Goal: Task Accomplishment & Management: Complete application form

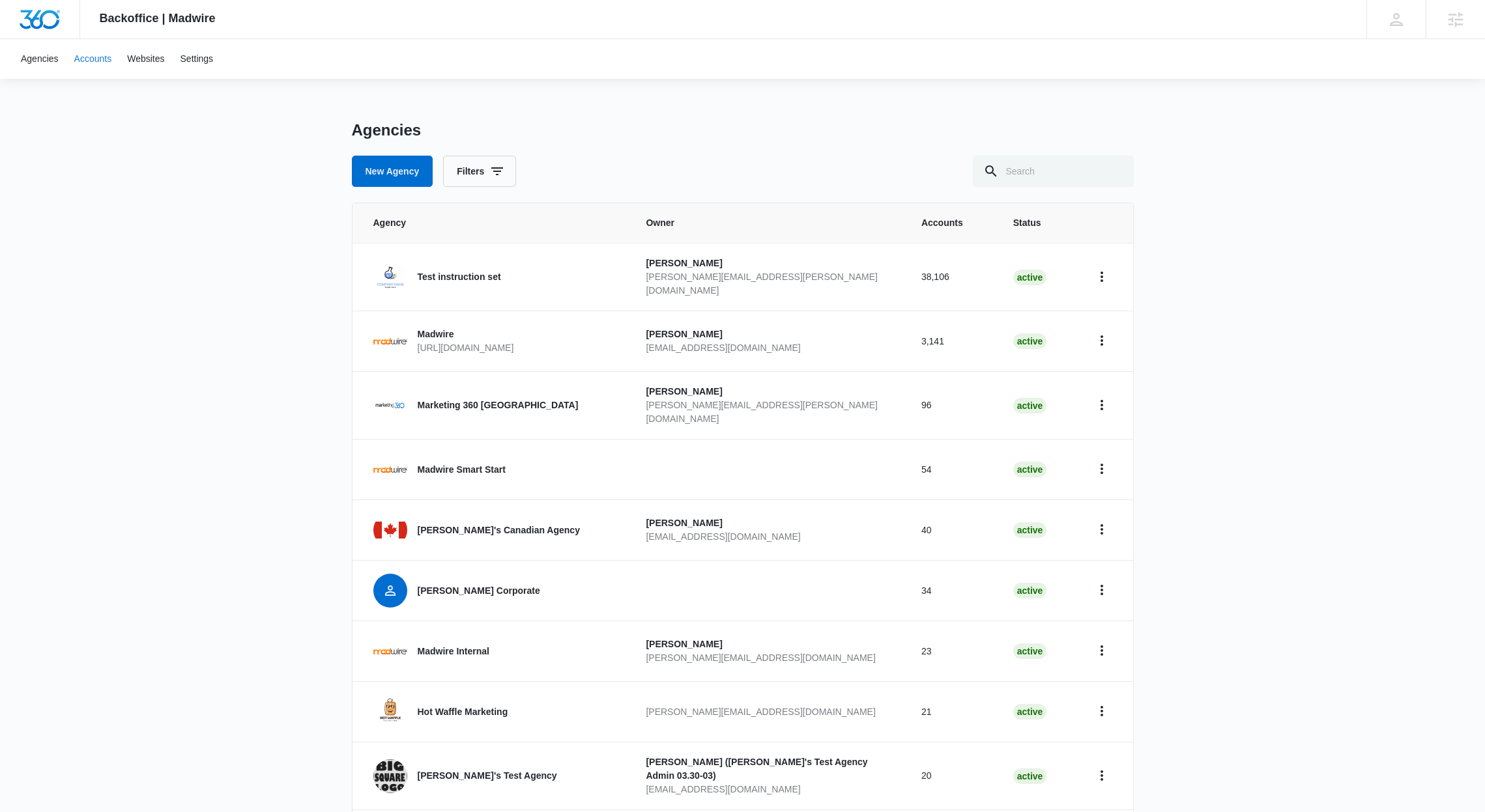
click at [79, 67] on link "Accounts" at bounding box center [93, 59] width 53 height 40
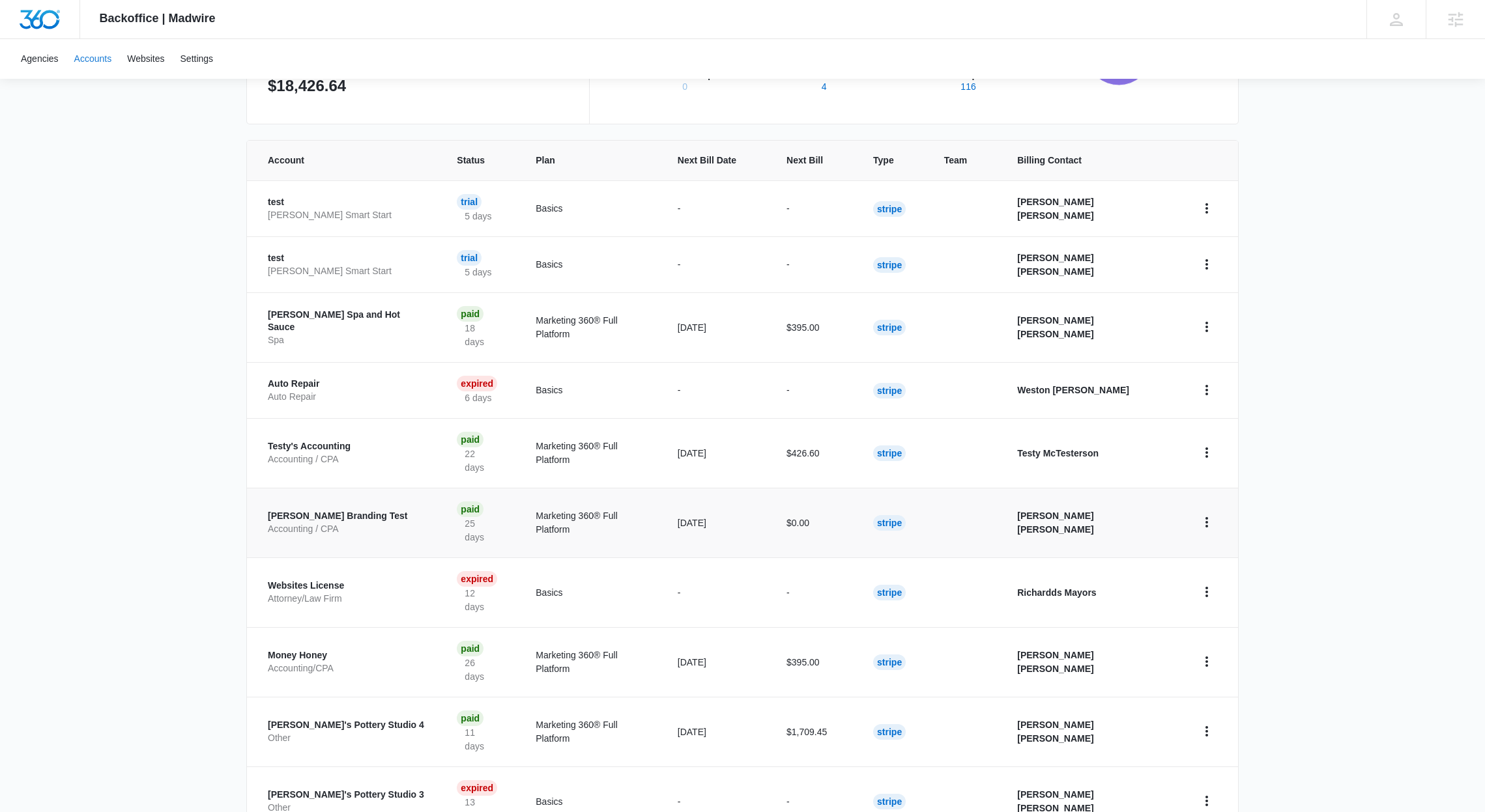
scroll to position [226, 0]
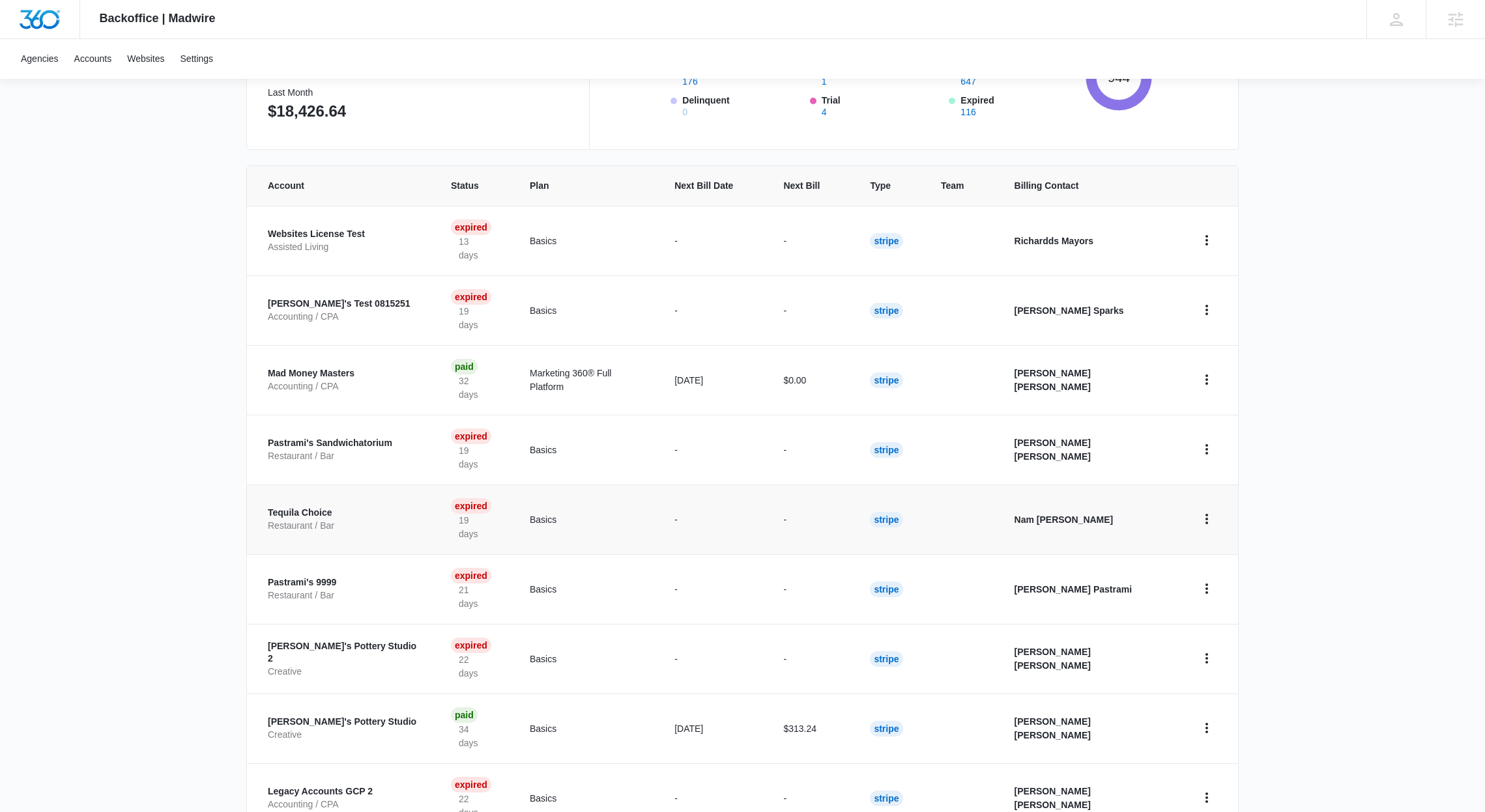
scroll to position [226, 0]
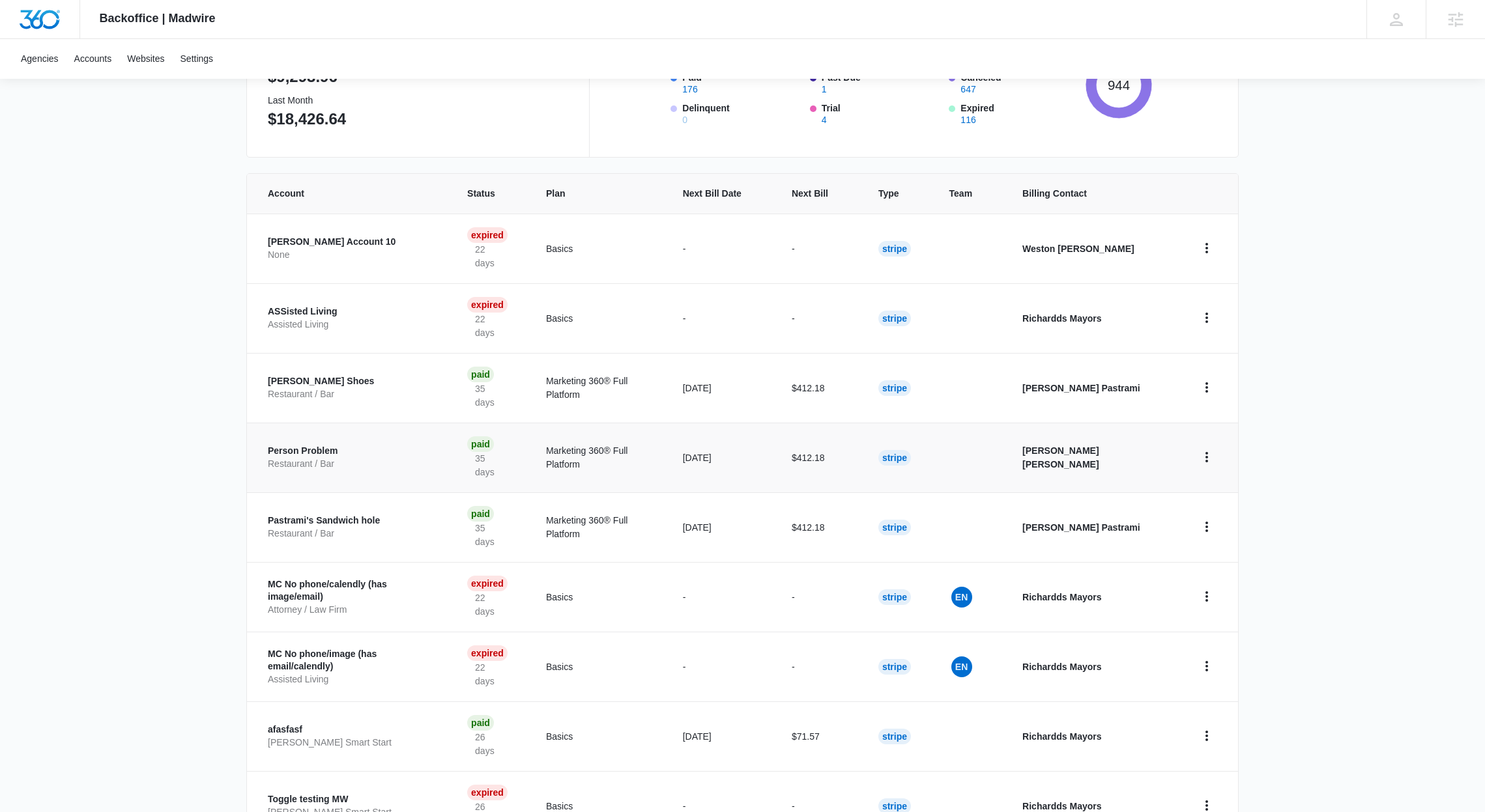
scroll to position [226, 0]
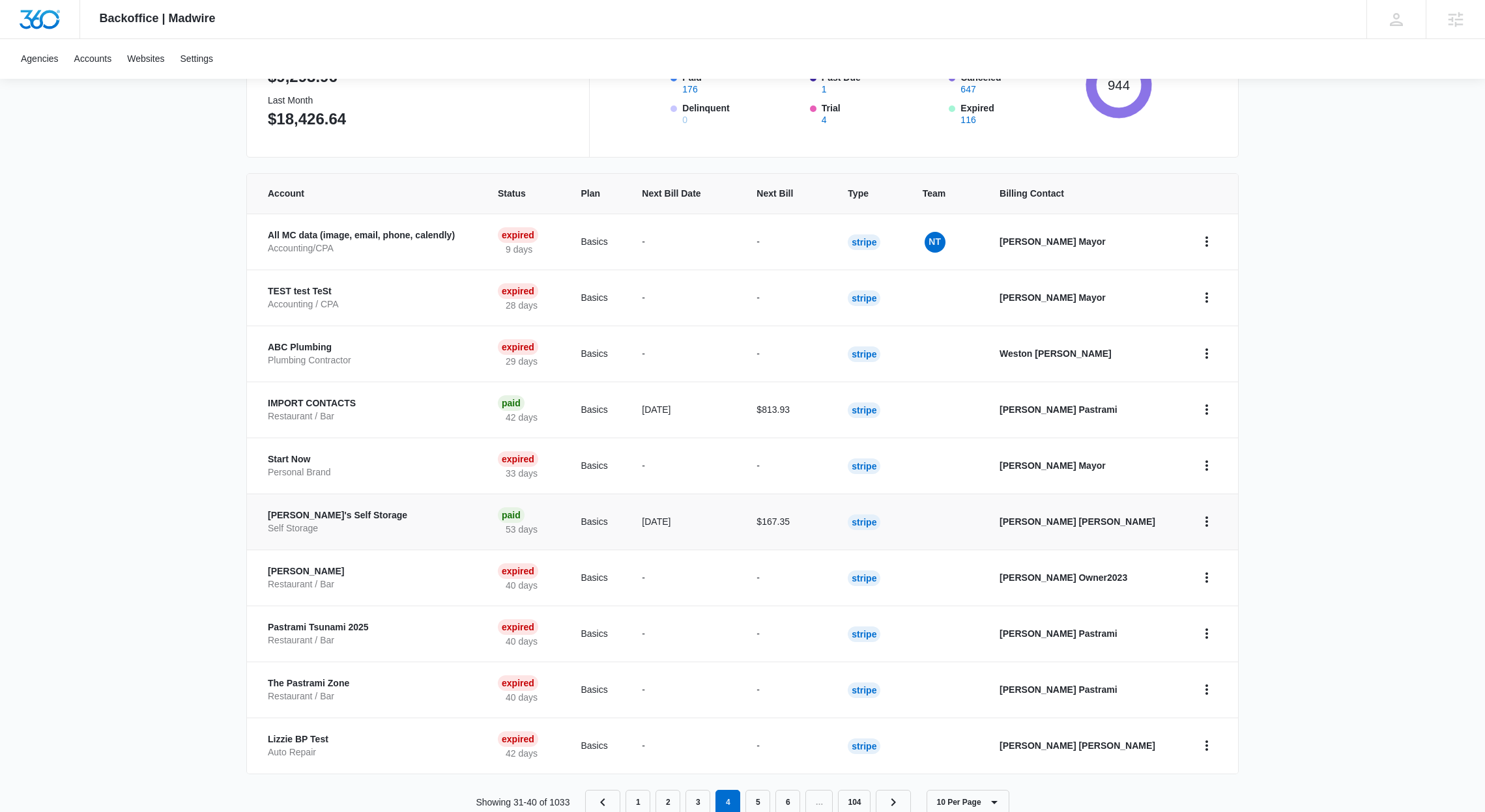
scroll to position [226, 0]
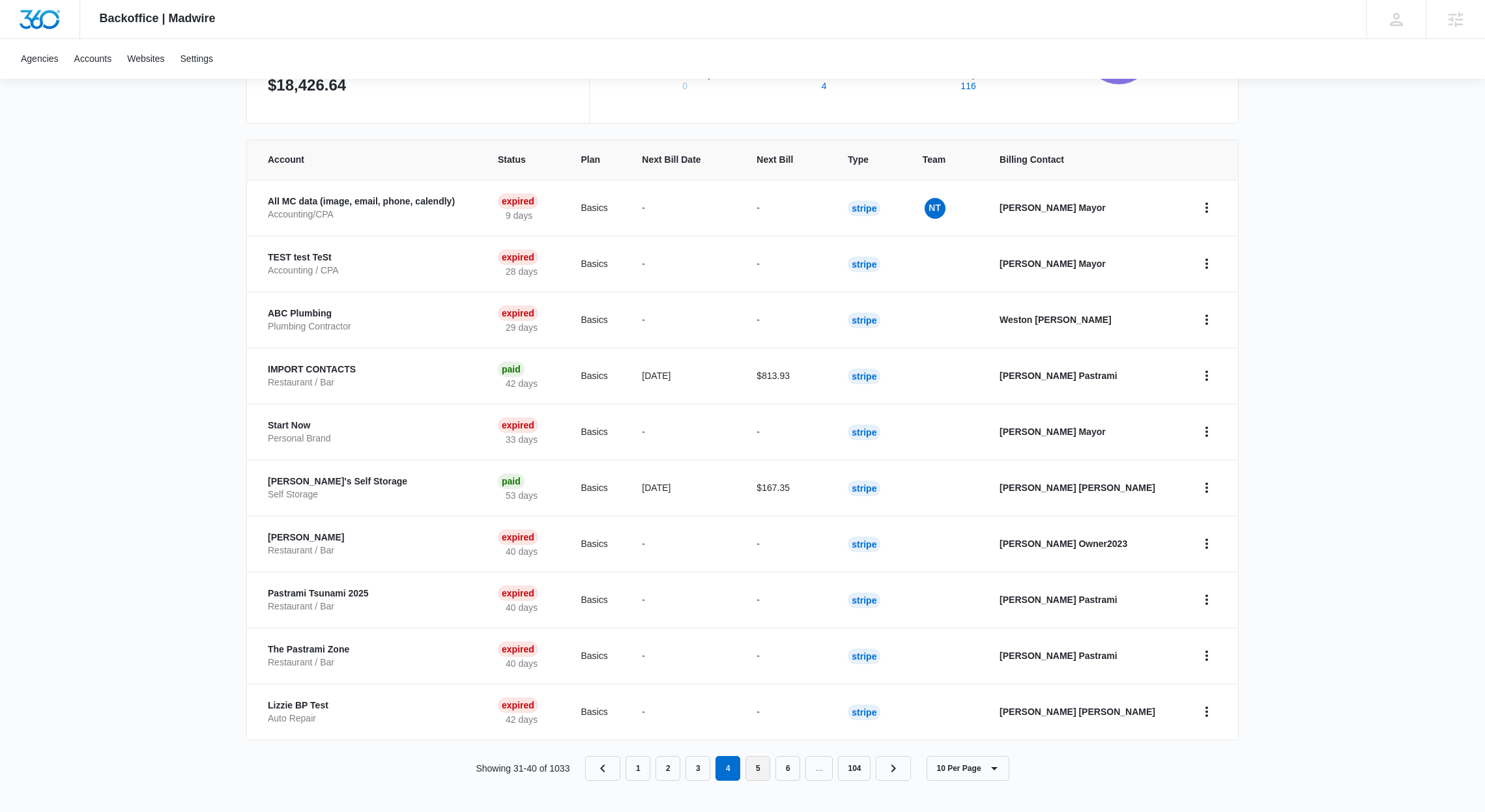
click at [771, 774] on link "5" at bounding box center [758, 768] width 25 height 25
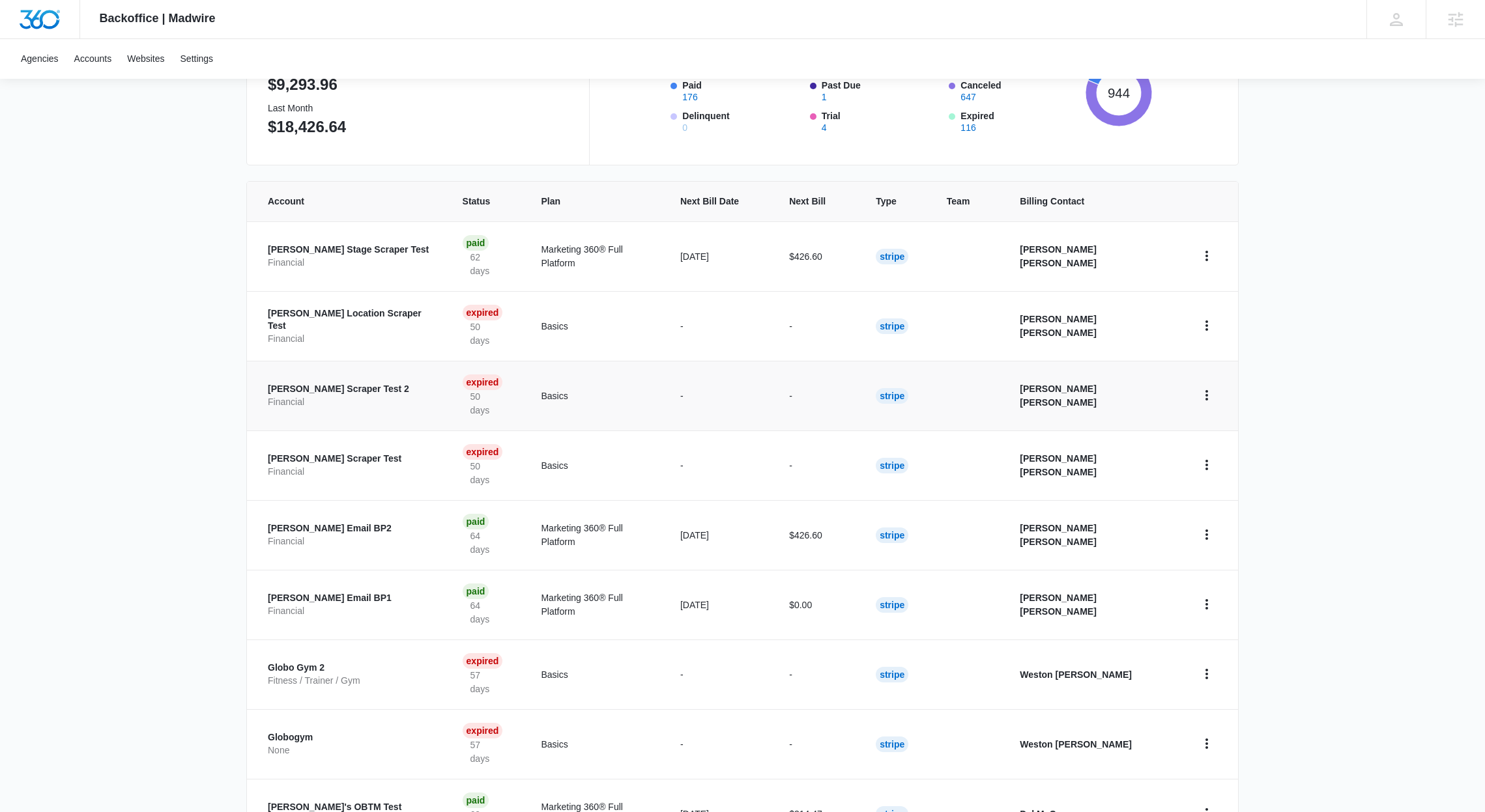
scroll to position [226, 0]
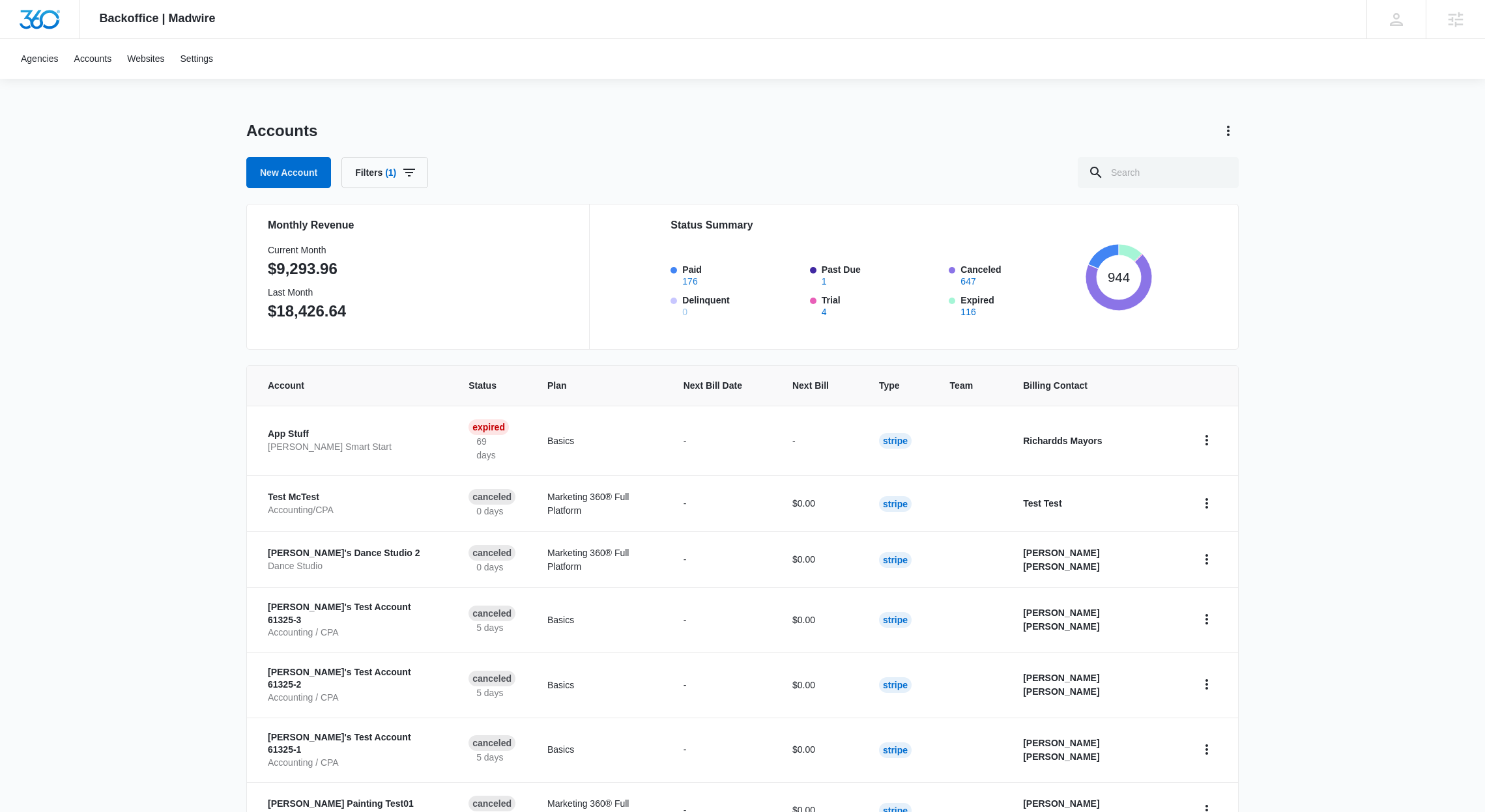
click at [687, 282] on button "176" at bounding box center [690, 281] width 15 height 9
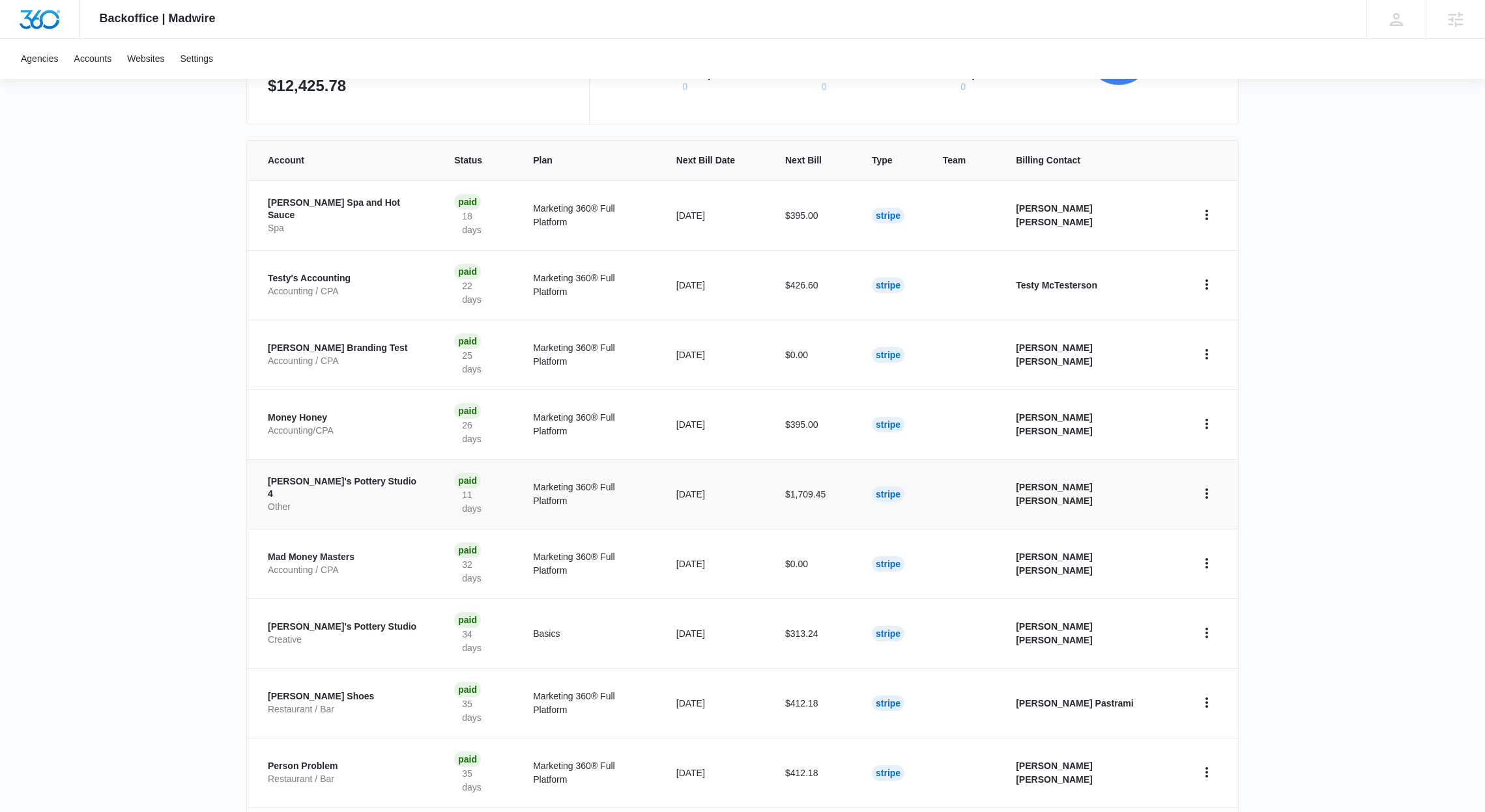
scroll to position [226, 0]
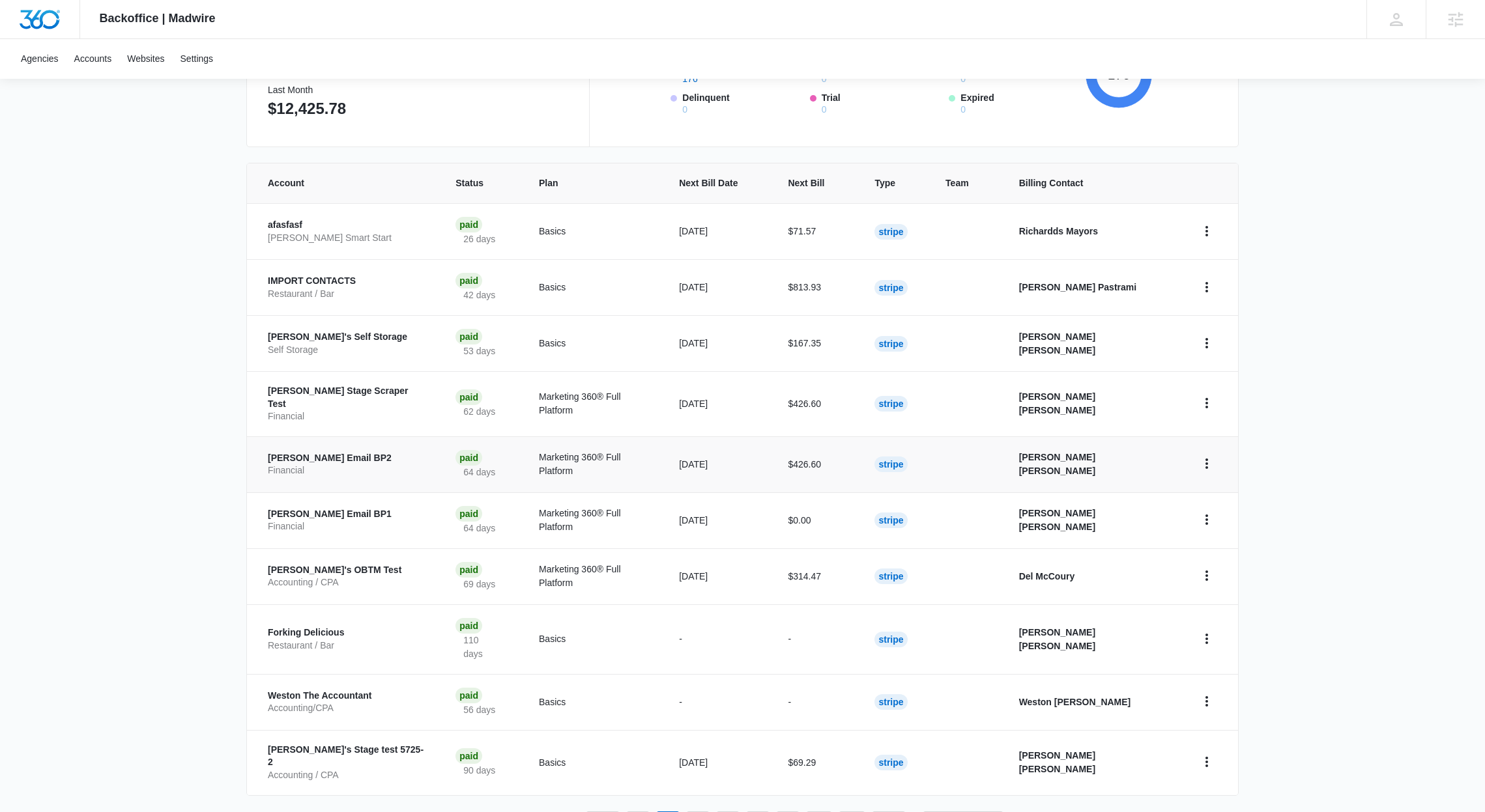
scroll to position [226, 0]
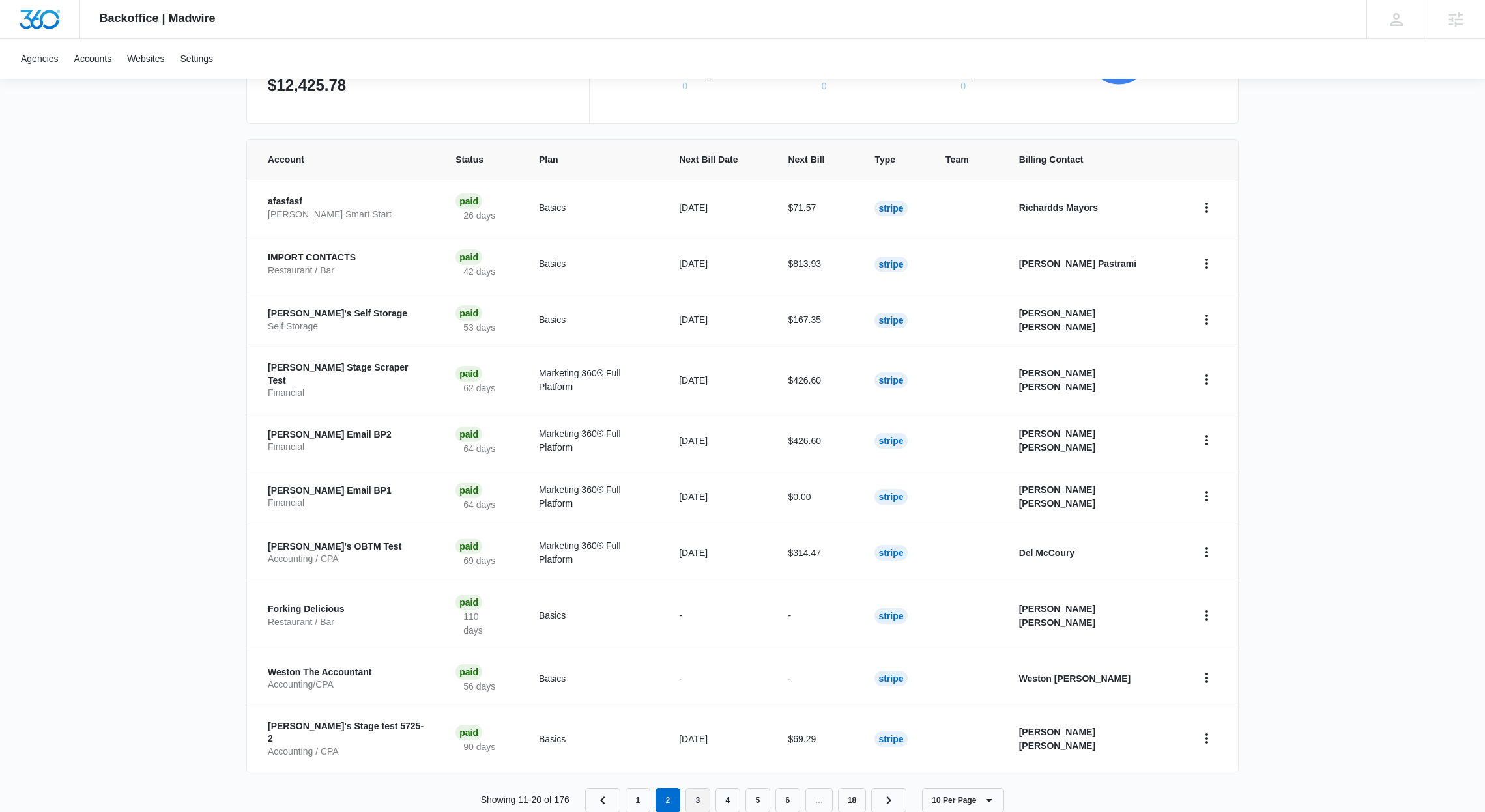
click at [705, 788] on link "3" at bounding box center [697, 800] width 25 height 25
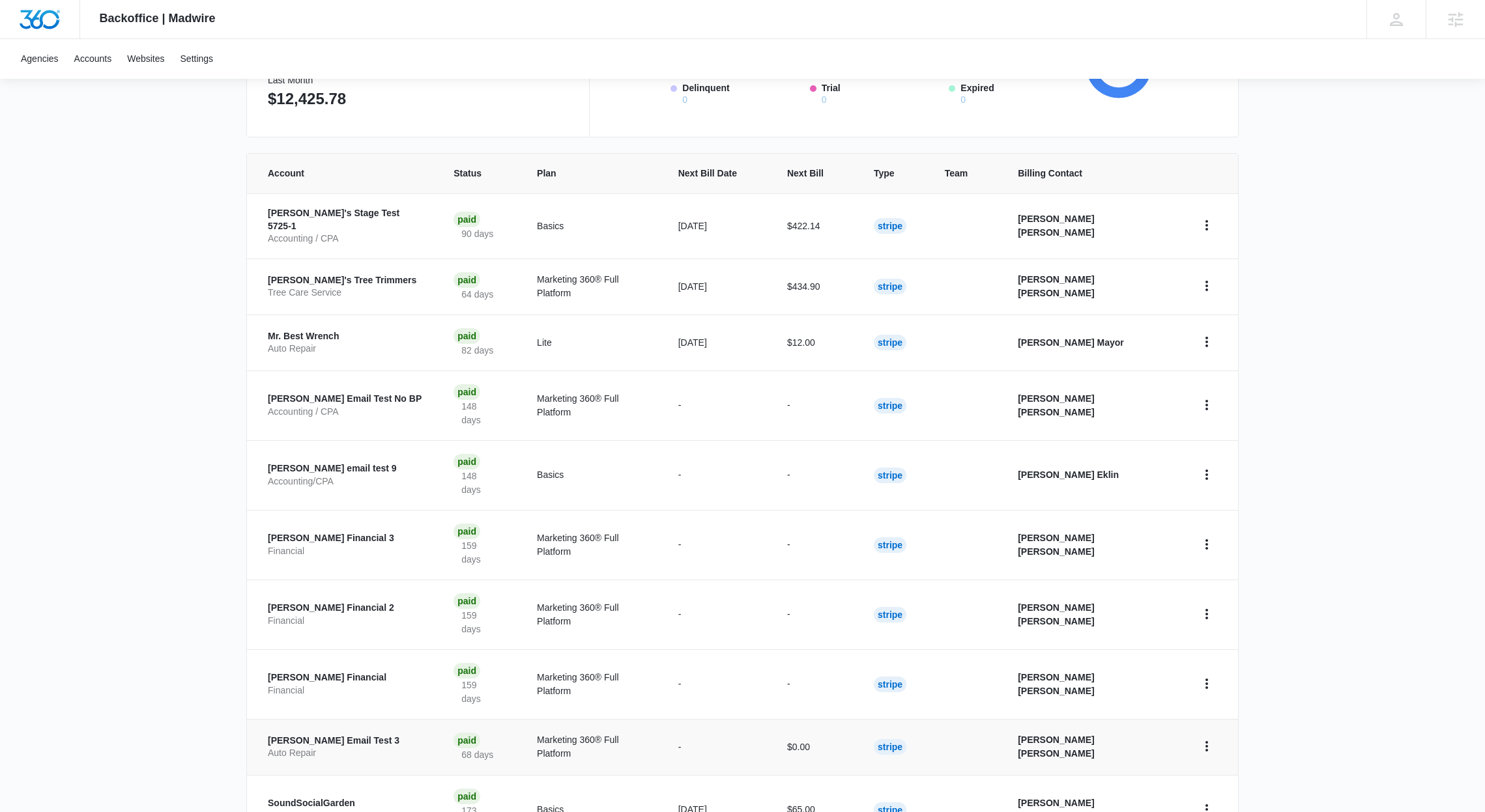
scroll to position [205, 0]
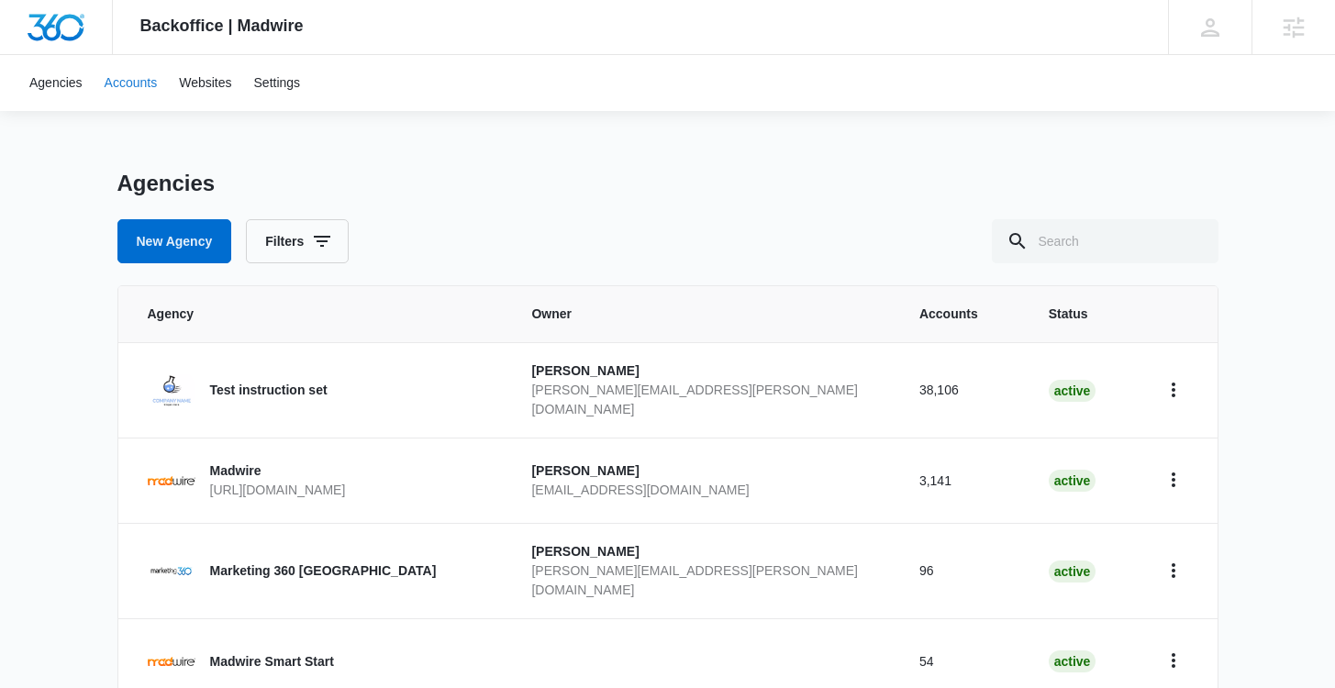
click at [133, 80] on link "Accounts" at bounding box center [131, 83] width 75 height 56
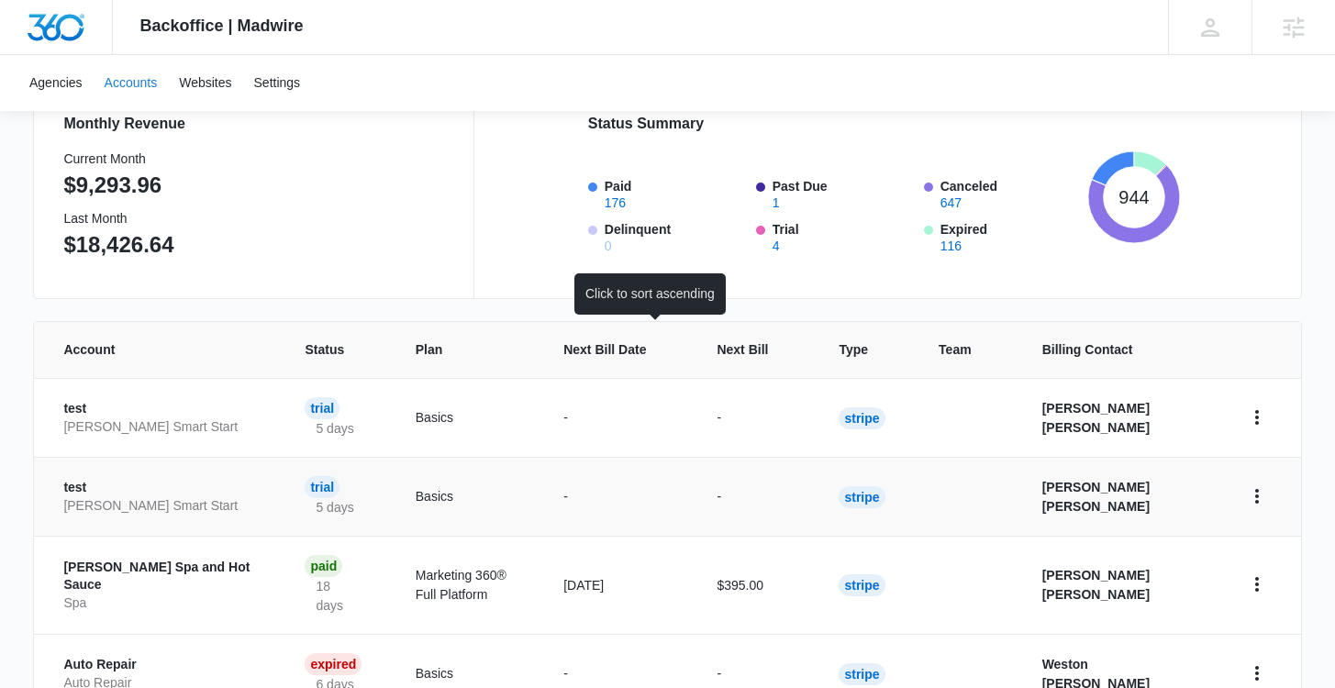
scroll to position [313, 0]
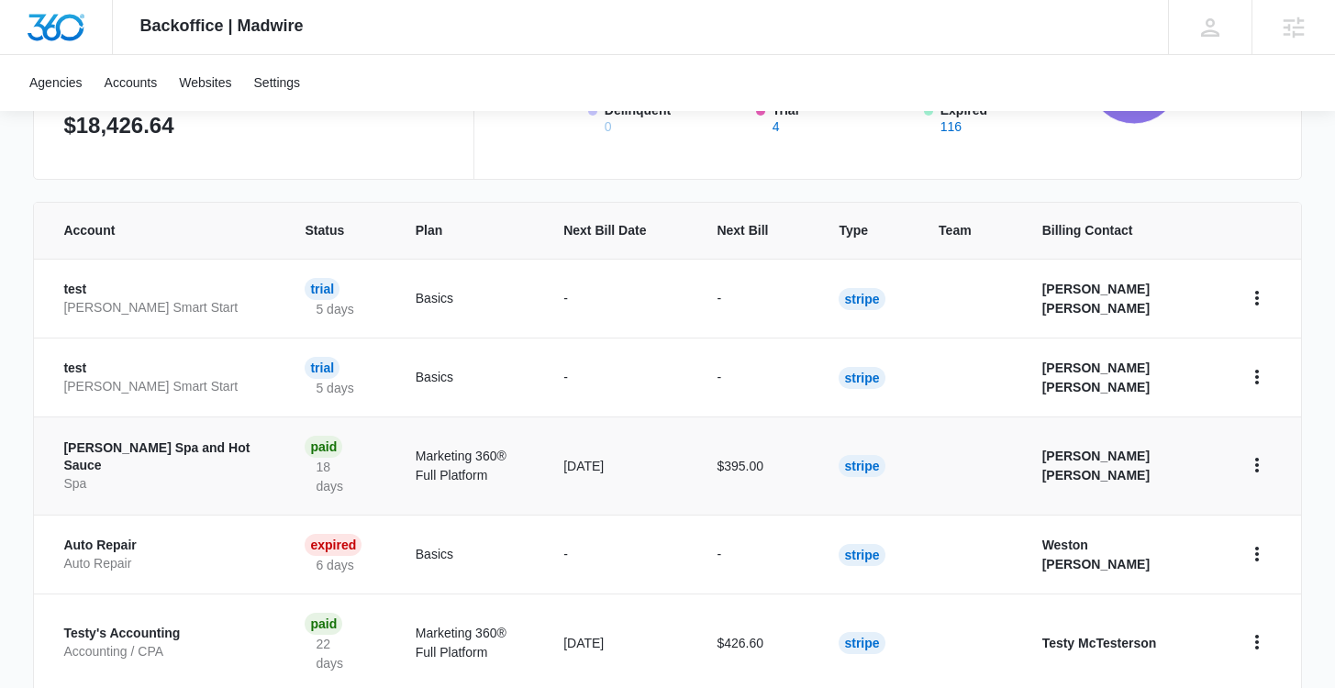
click at [193, 444] on p "Tovar's Spa and Hot Sauce" at bounding box center [161, 458] width 197 height 36
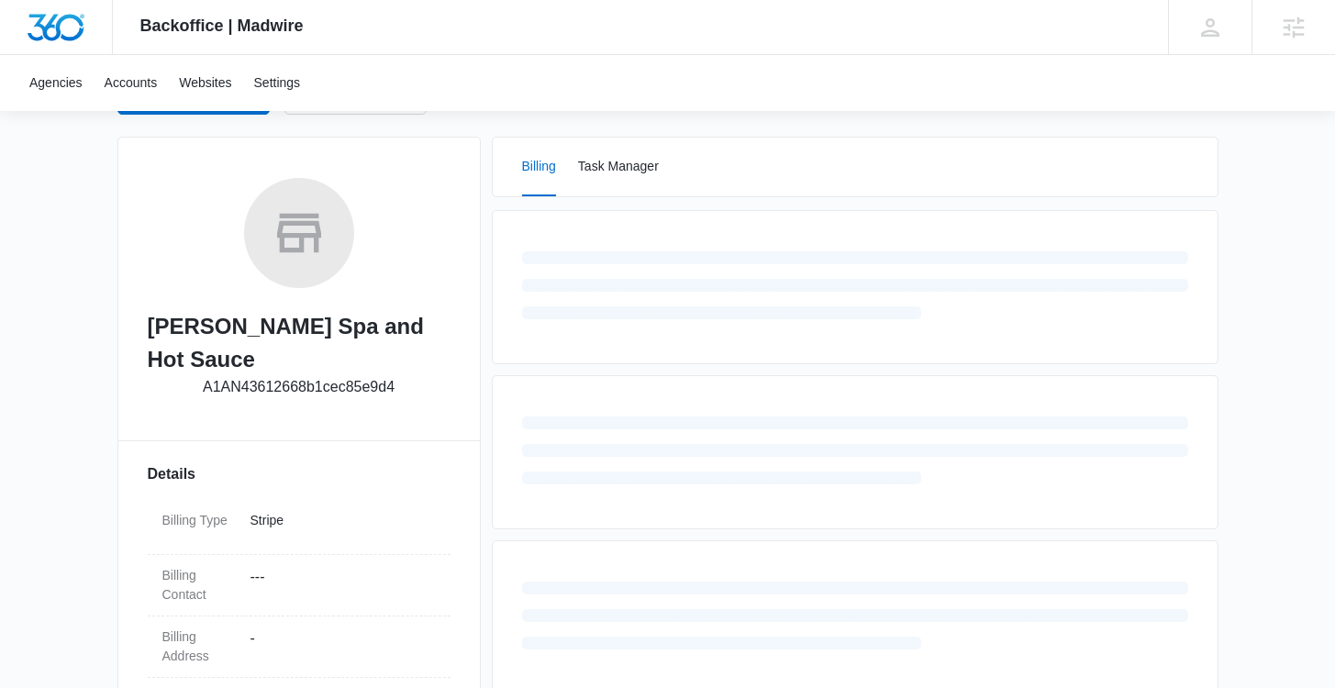
scroll to position [254, 0]
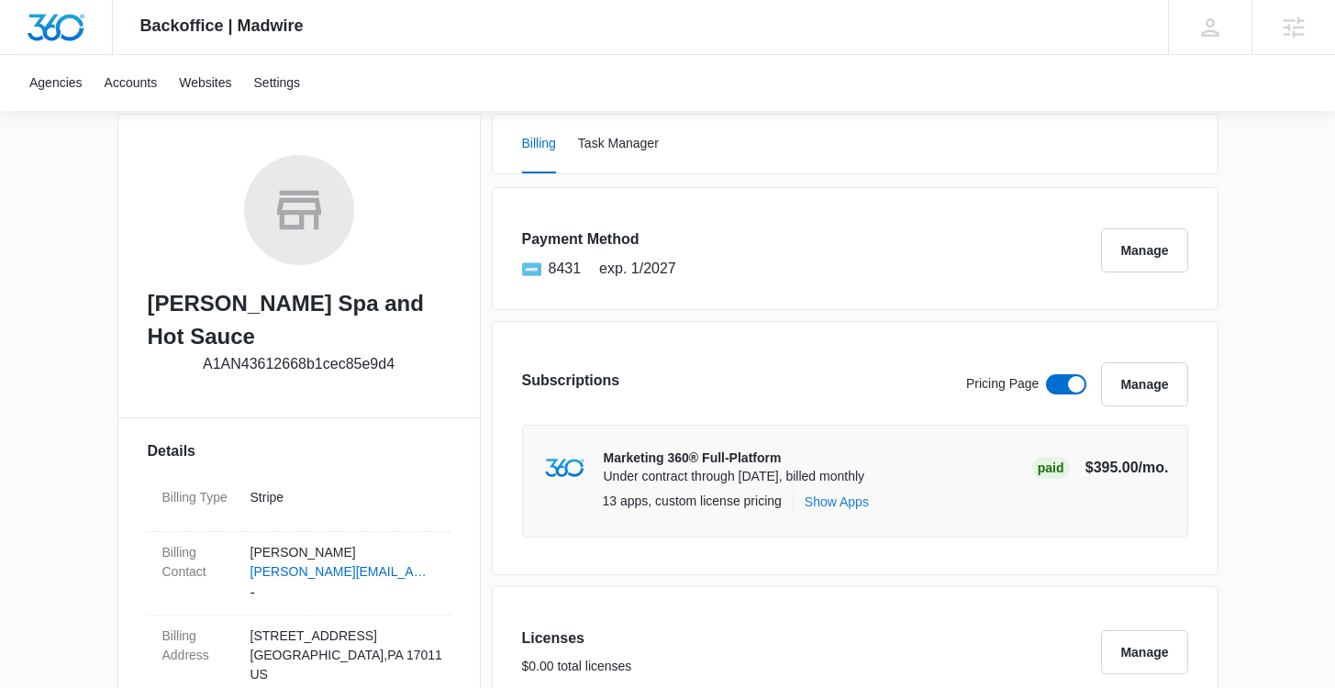
click at [849, 503] on button "Show Apps" at bounding box center [837, 501] width 64 height 19
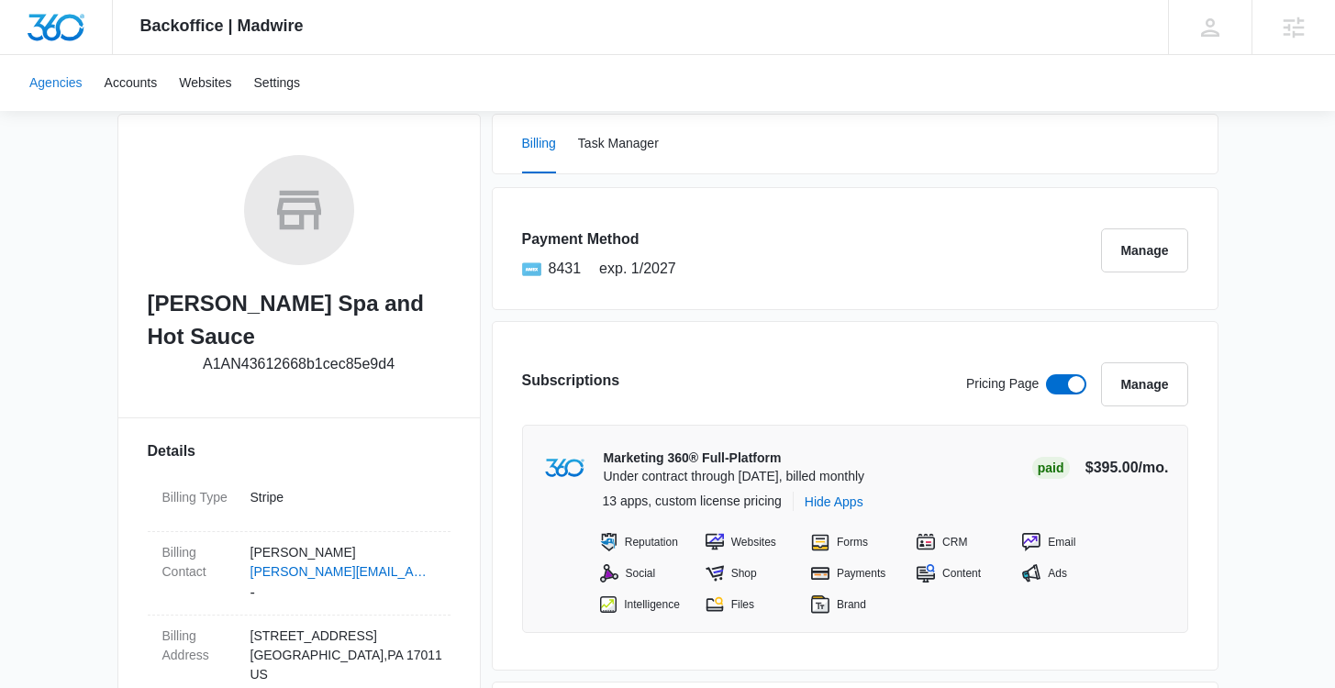
click at [78, 83] on link "Agencies" at bounding box center [55, 83] width 75 height 56
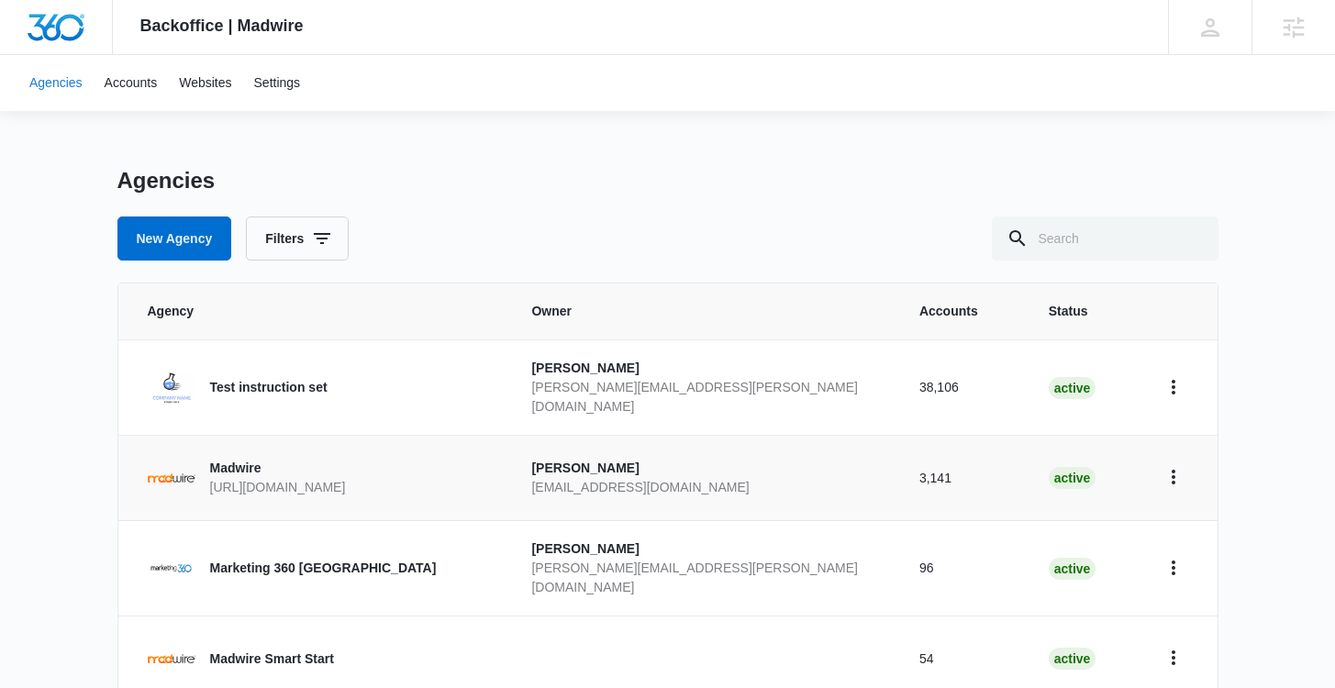
scroll to position [4, 0]
click at [260, 453] on div "Madwire https://www.madwire.com" at bounding box center [278, 477] width 136 height 48
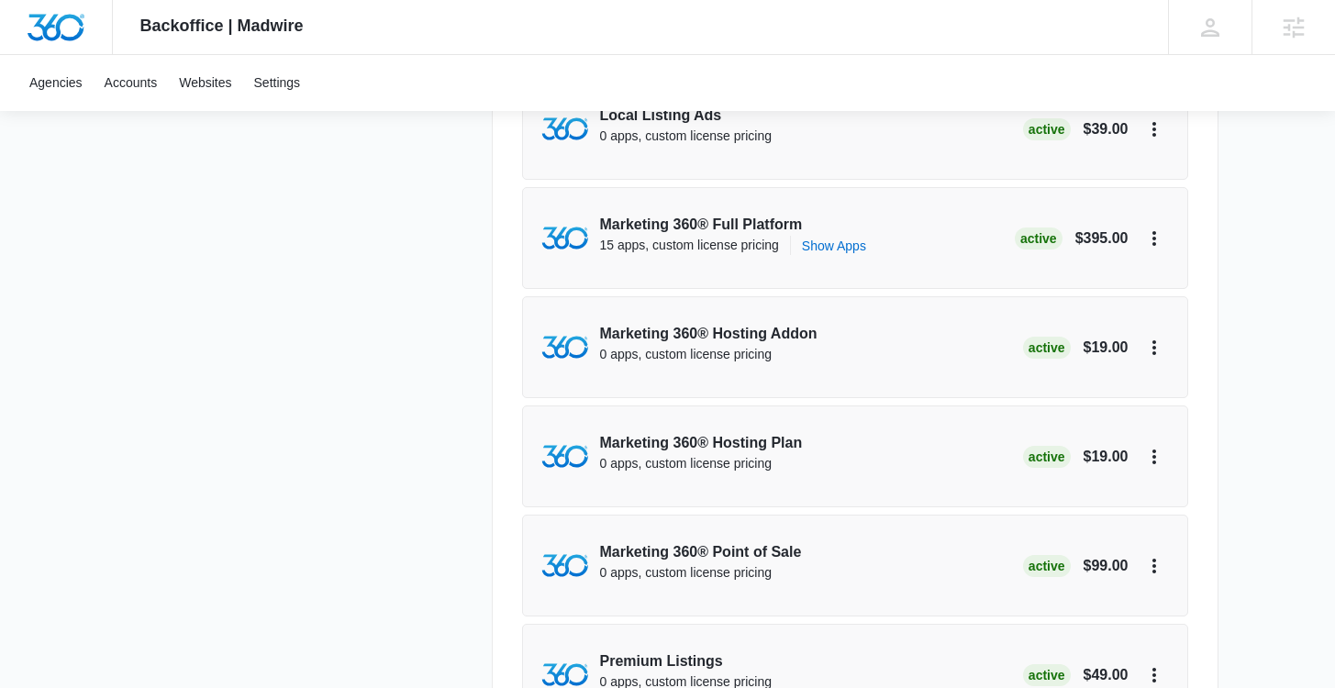
scroll to position [1641, 0]
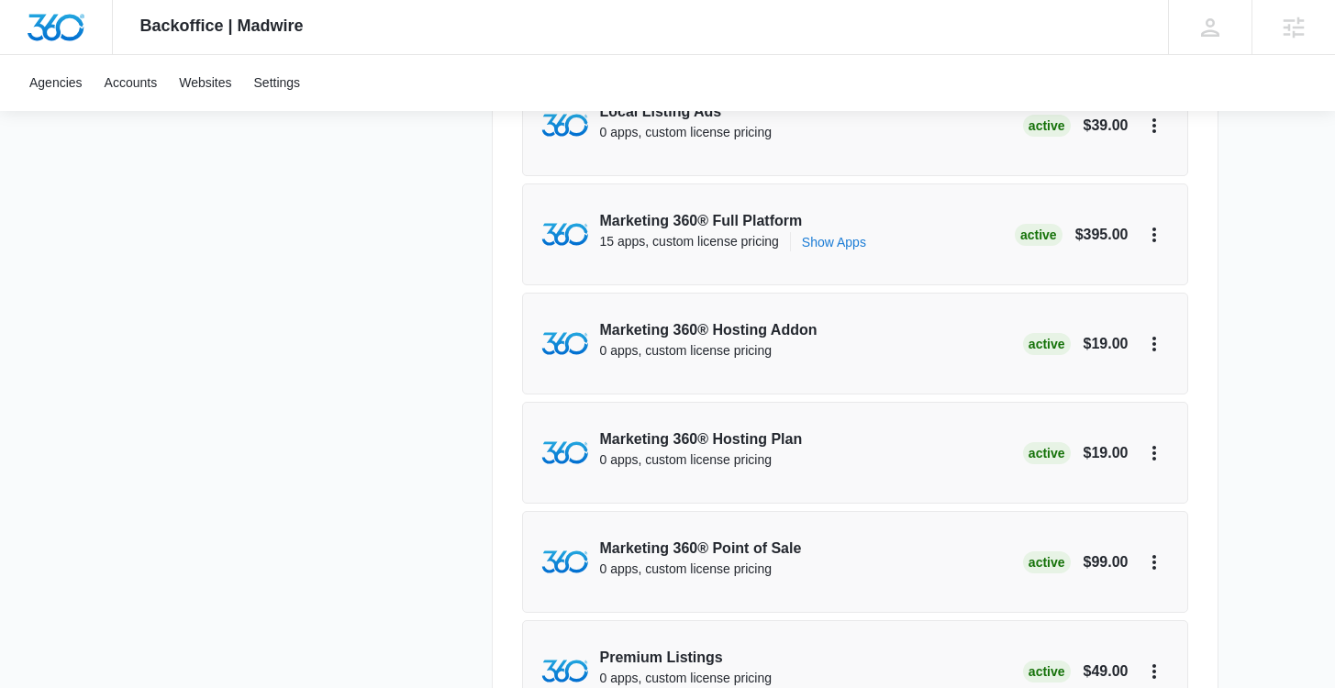
click at [859, 235] on button "Show Apps" at bounding box center [834, 241] width 64 height 19
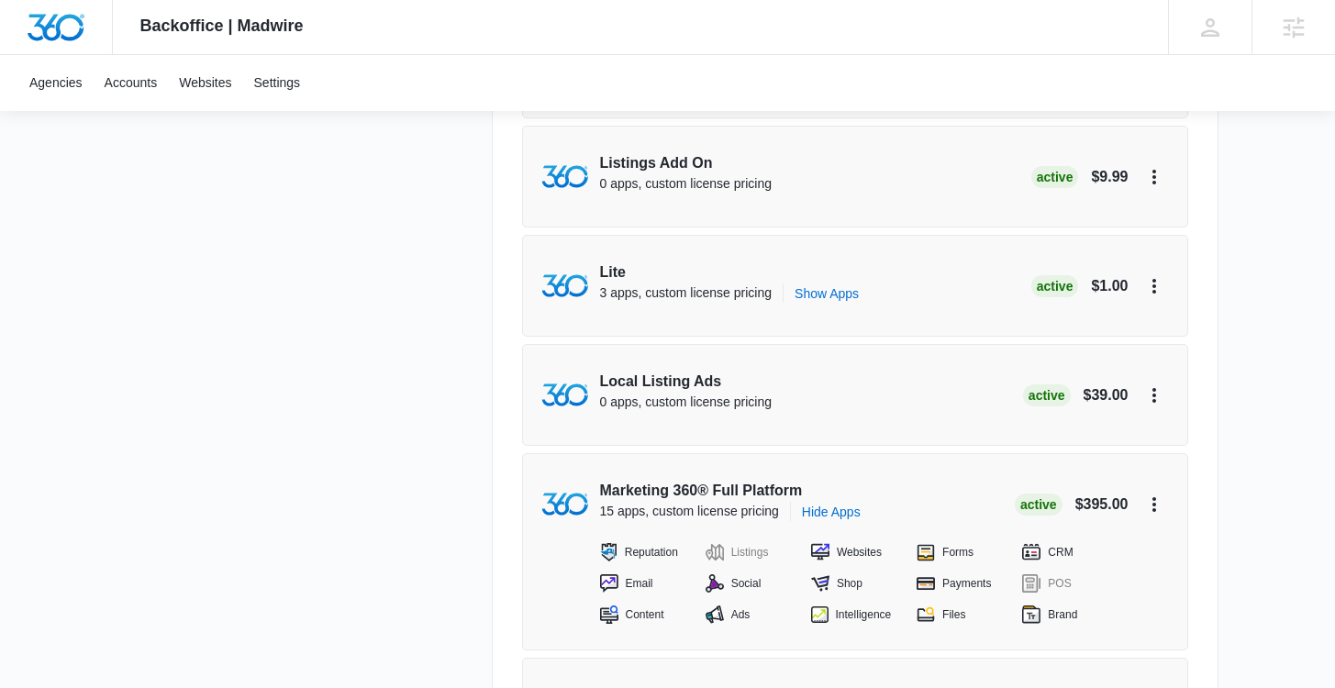
scroll to position [1074, 0]
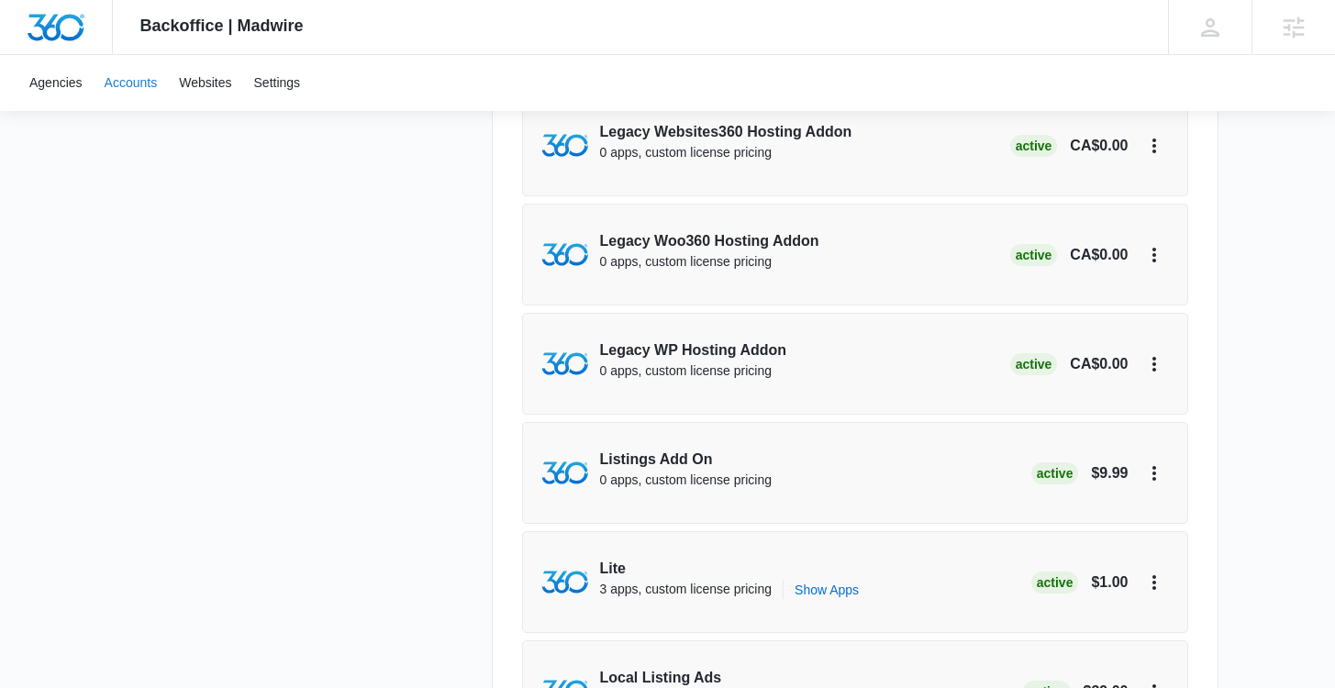
click at [150, 81] on link "Accounts" at bounding box center [131, 83] width 75 height 56
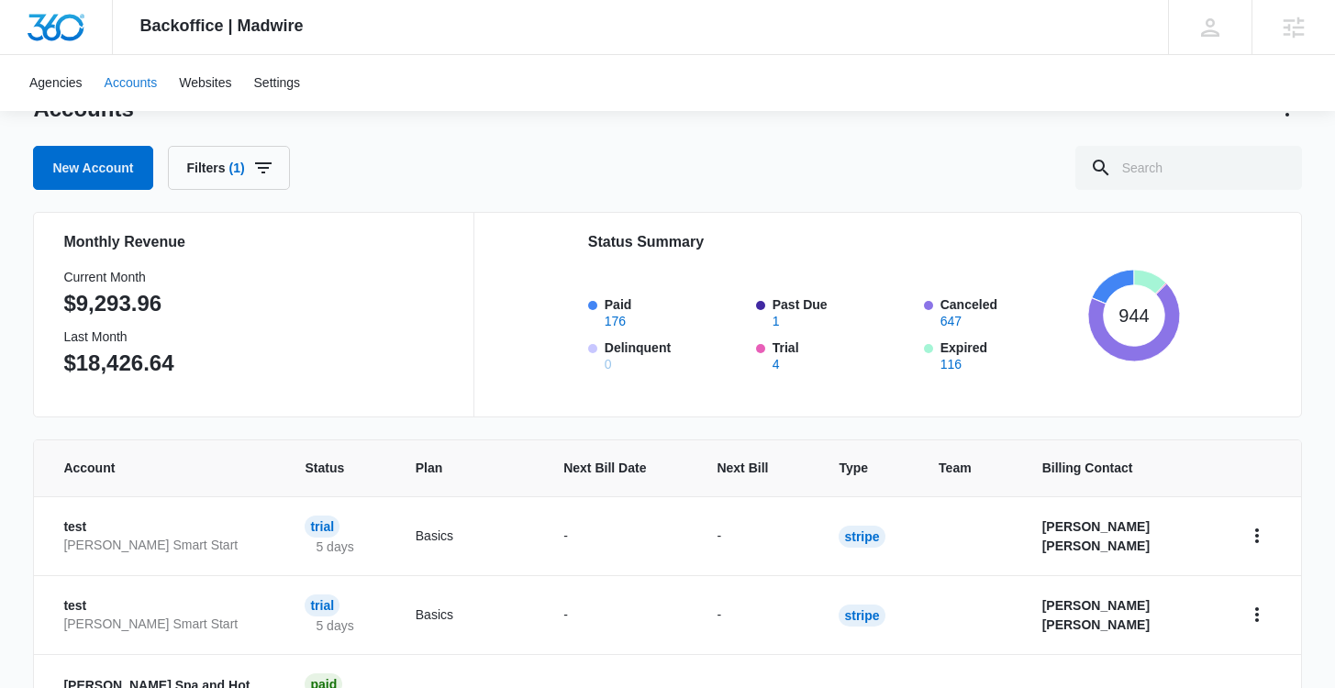
scroll to position [150, 0]
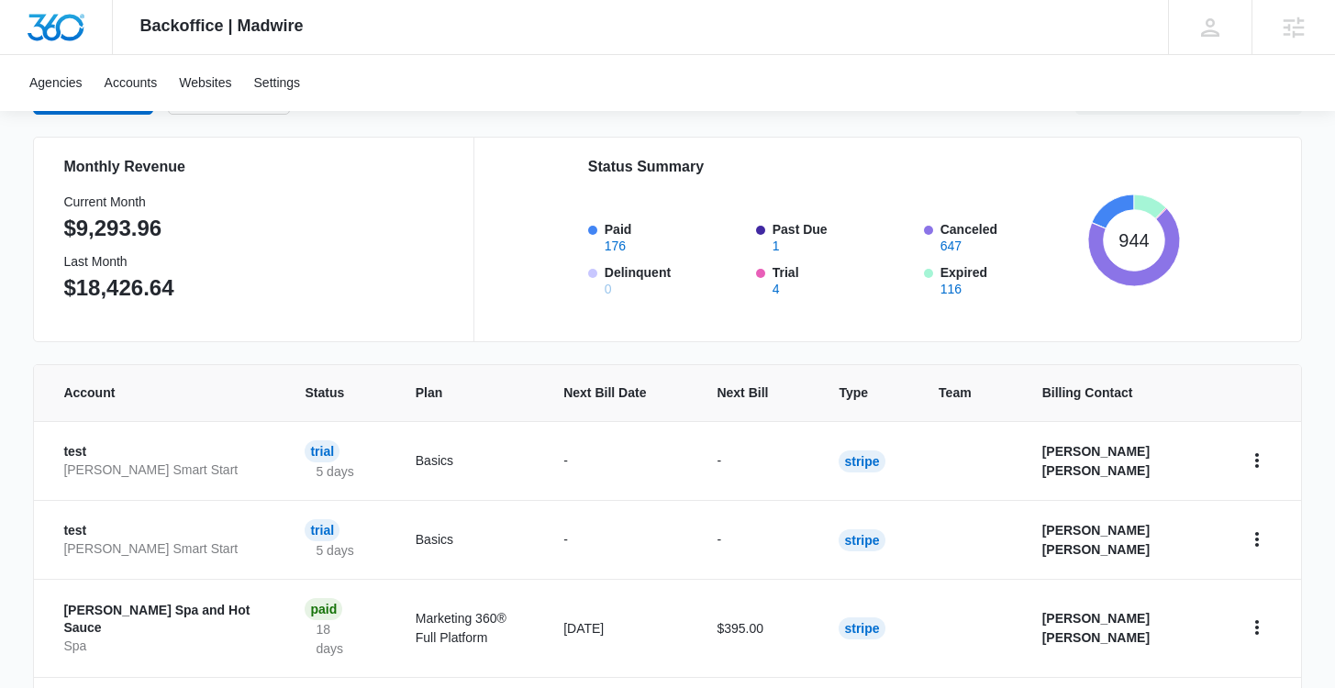
click at [104, 451] on p "test" at bounding box center [161, 452] width 197 height 18
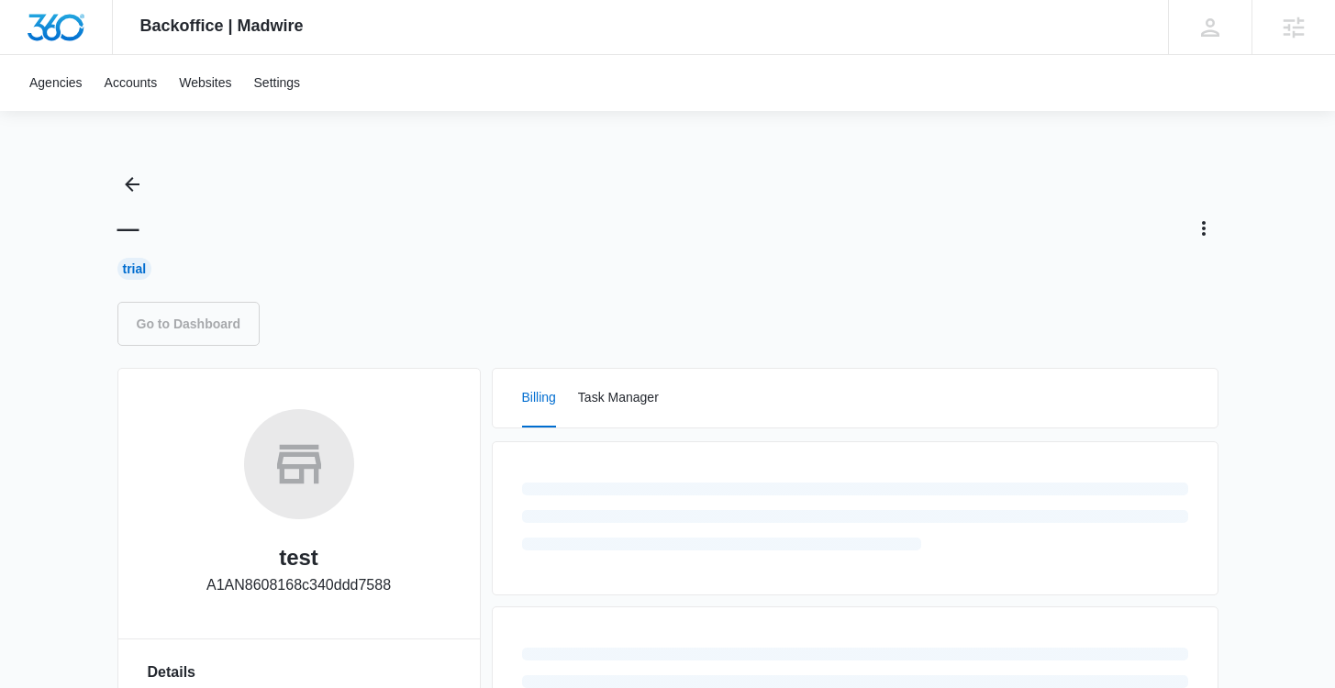
click at [187, 326] on link "Go to Dashboard" at bounding box center [188, 324] width 143 height 44
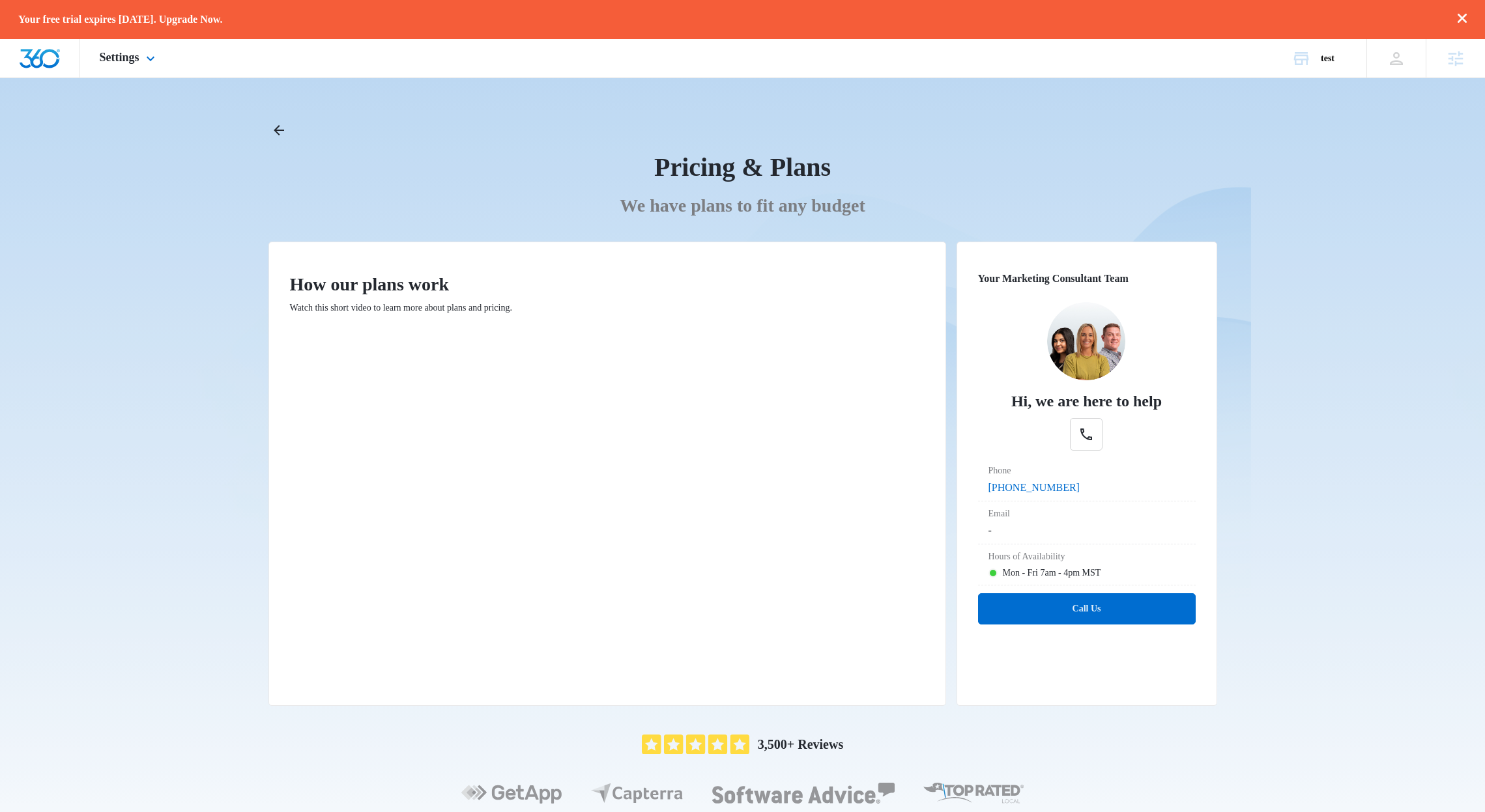
click at [65, 60] on div at bounding box center [40, 58] width 80 height 38
click at [46, 59] on img "Dashboard" at bounding box center [40, 59] width 42 height 20
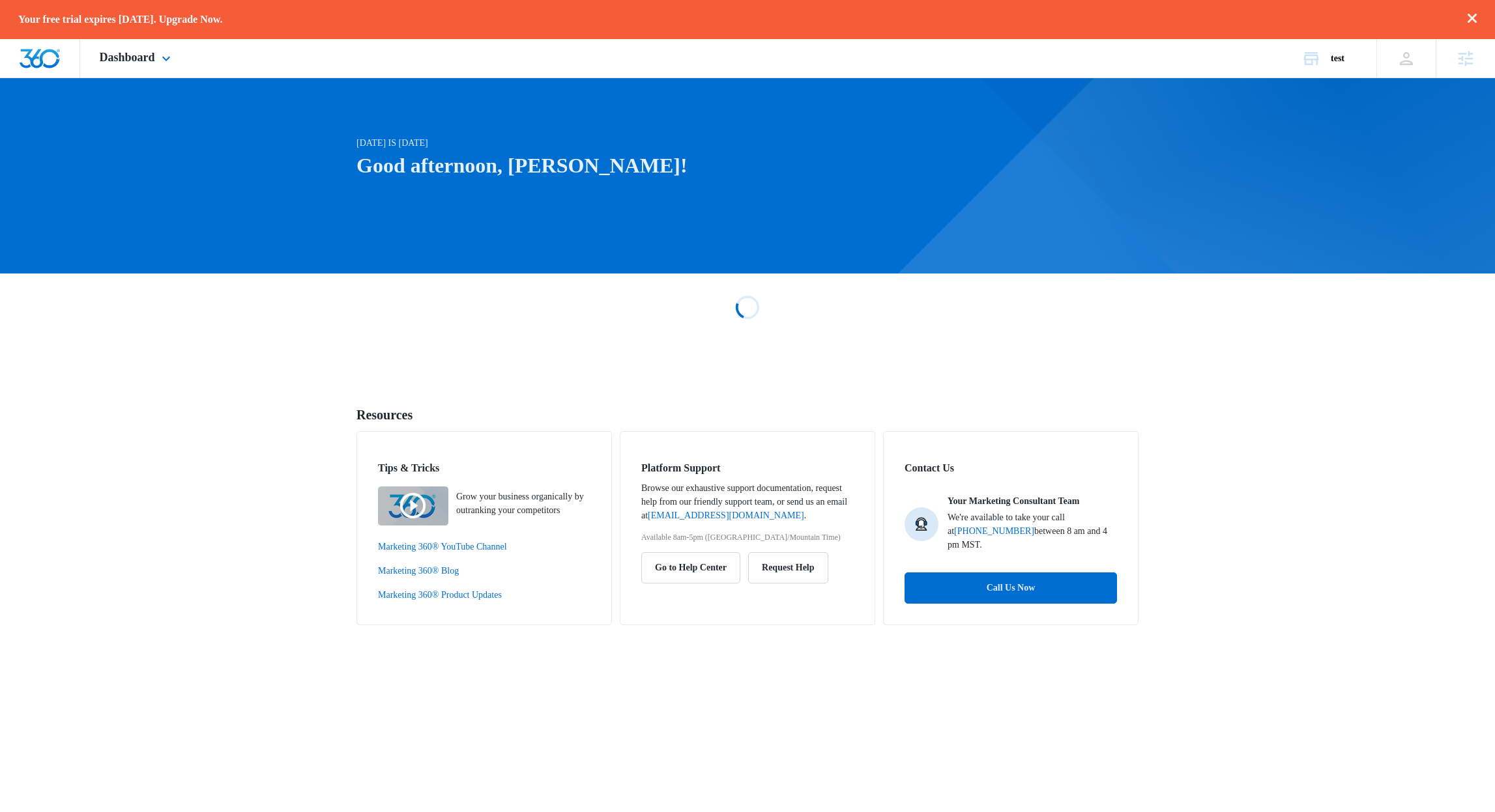
click at [109, 50] on div "Dashboard Apps Reputation Websites Forms CRM Email Shop Payments Ads Intelligen…" at bounding box center [137, 58] width 114 height 38
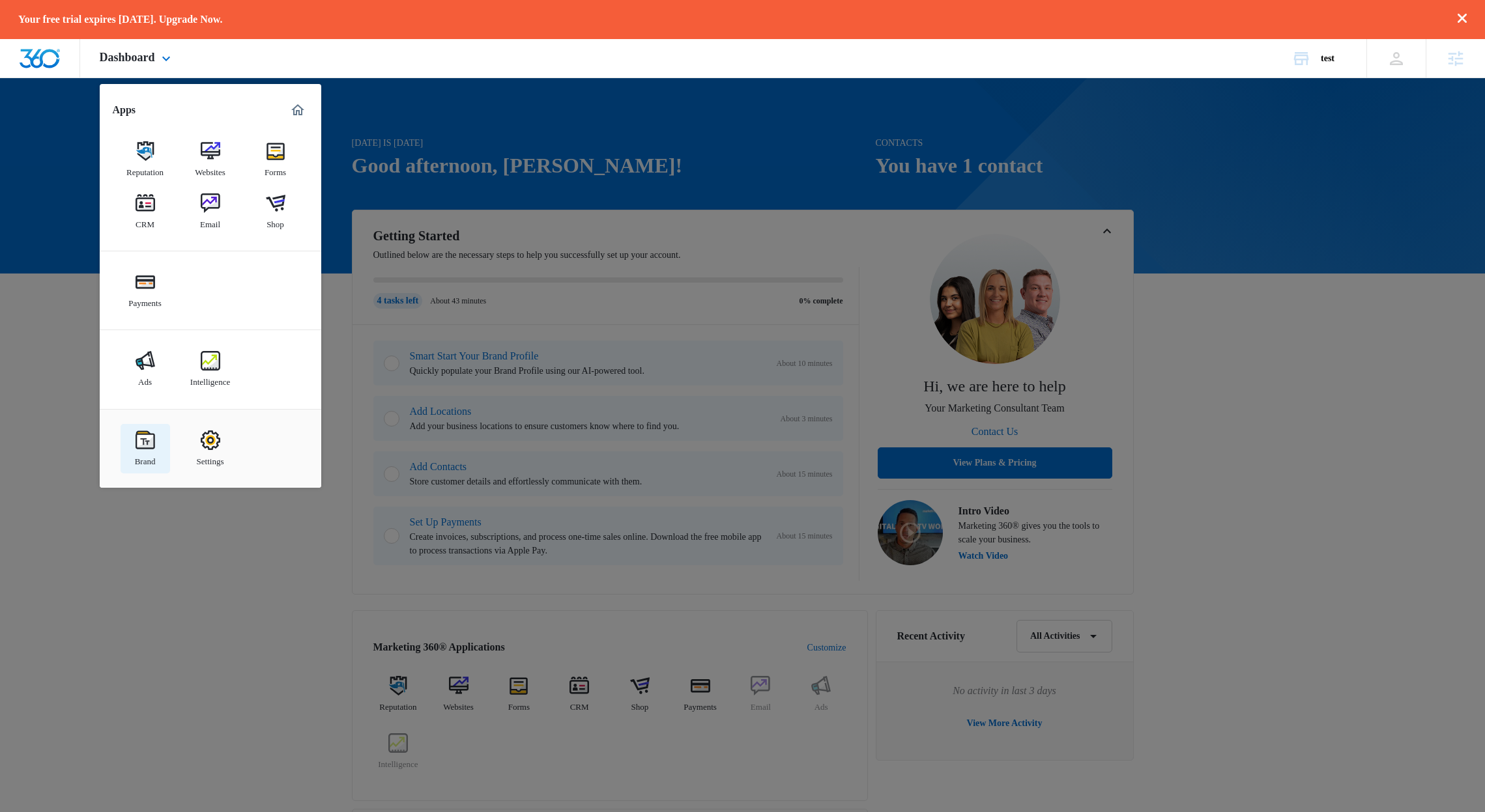
click at [135, 456] on div "Brand" at bounding box center [145, 459] width 21 height 17
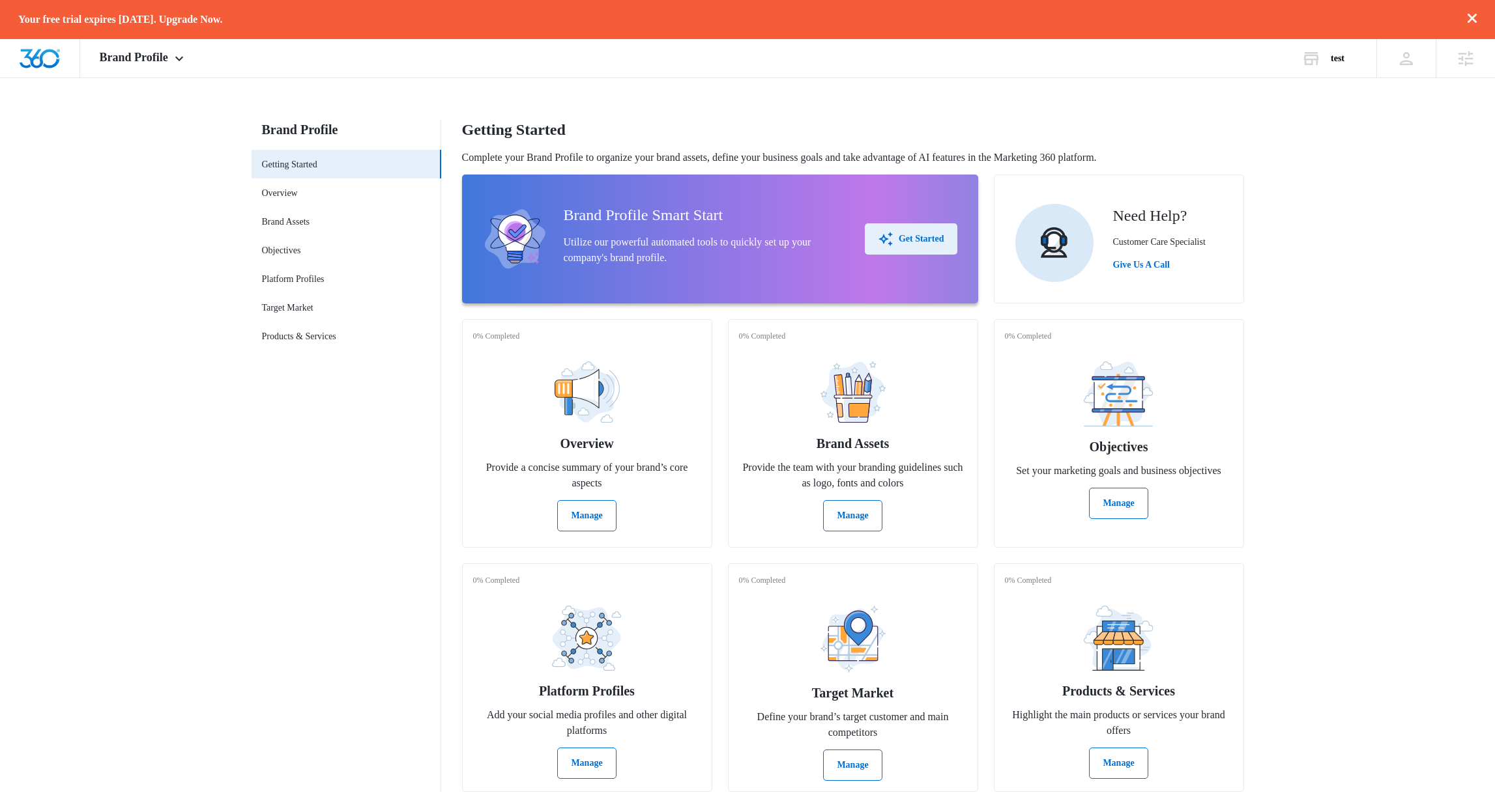
click at [913, 246] on div "Get Started" at bounding box center [911, 239] width 67 height 16
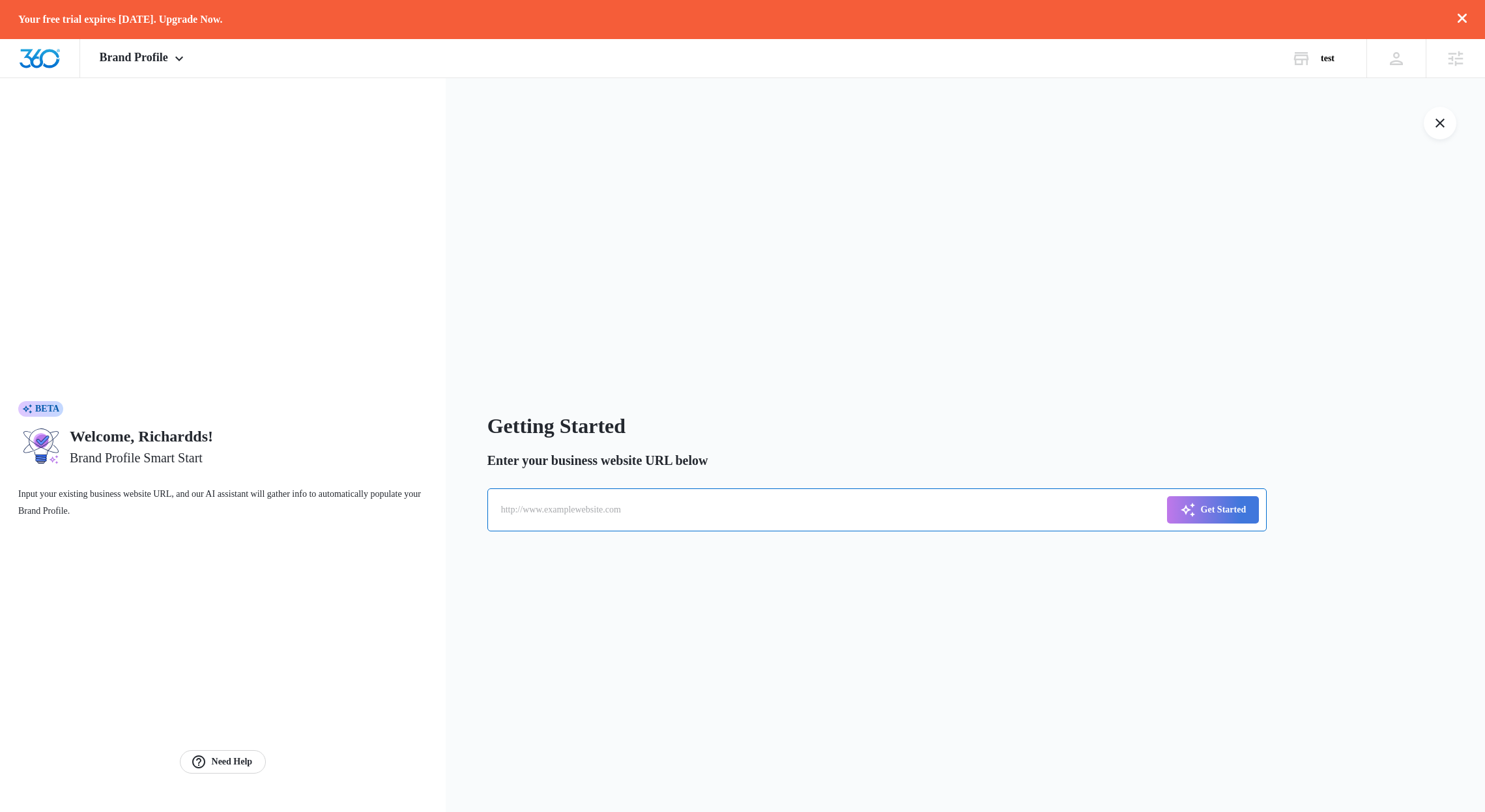
click at [623, 520] on input "text" at bounding box center [876, 510] width 779 height 43
click at [625, 515] on input "text" at bounding box center [876, 510] width 779 height 43
type input "www.tlctotallawncare.com"
click at [1224, 502] on div "Get Started" at bounding box center [1214, 510] width 67 height 16
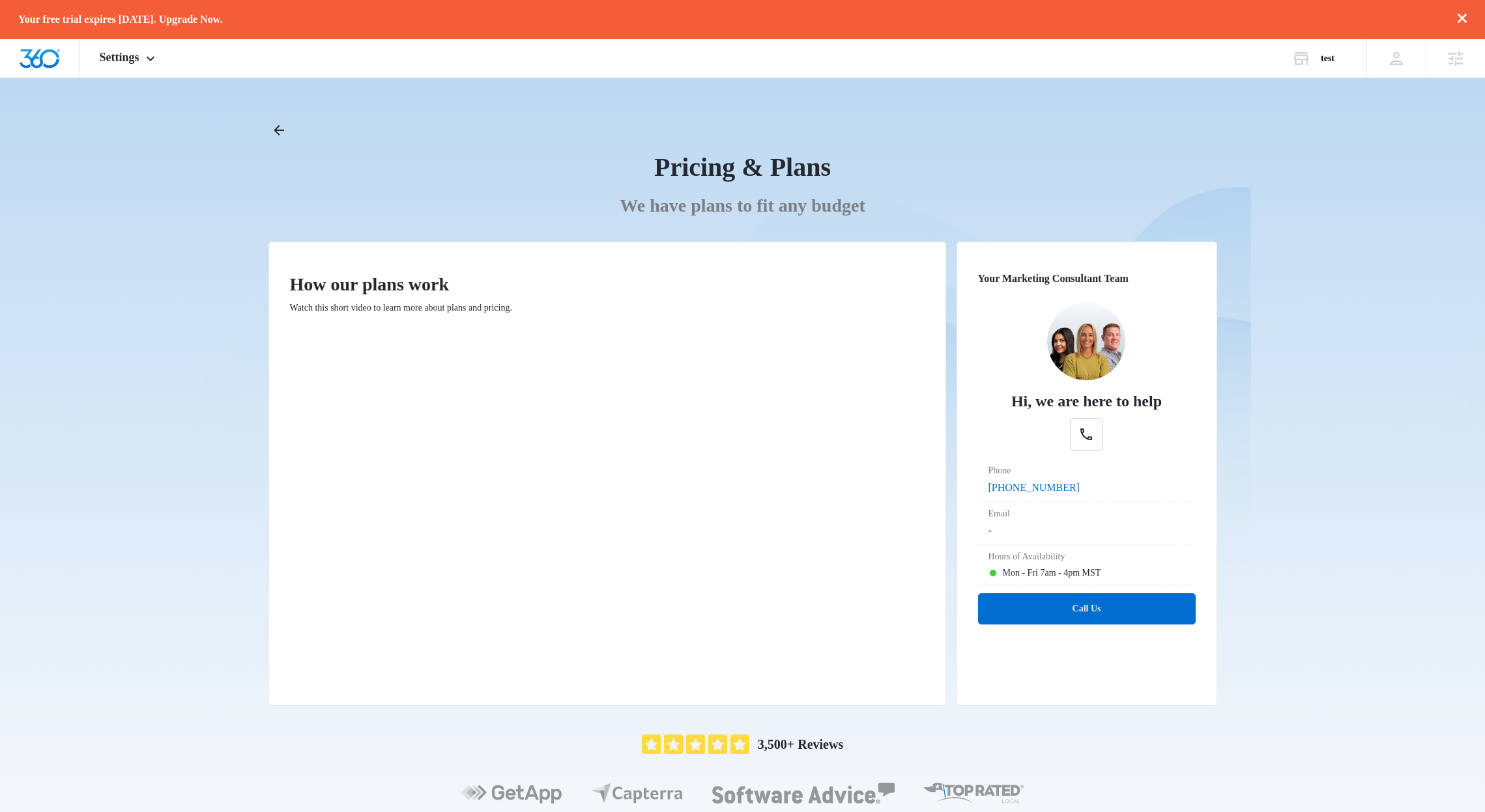
click at [469, 83] on div "Your free trial expires in 9 days. Upgrade Now. Settings Apps Reputation Websit…" at bounding box center [742, 441] width 1485 height 882
